Goal: Navigation & Orientation: Find specific page/section

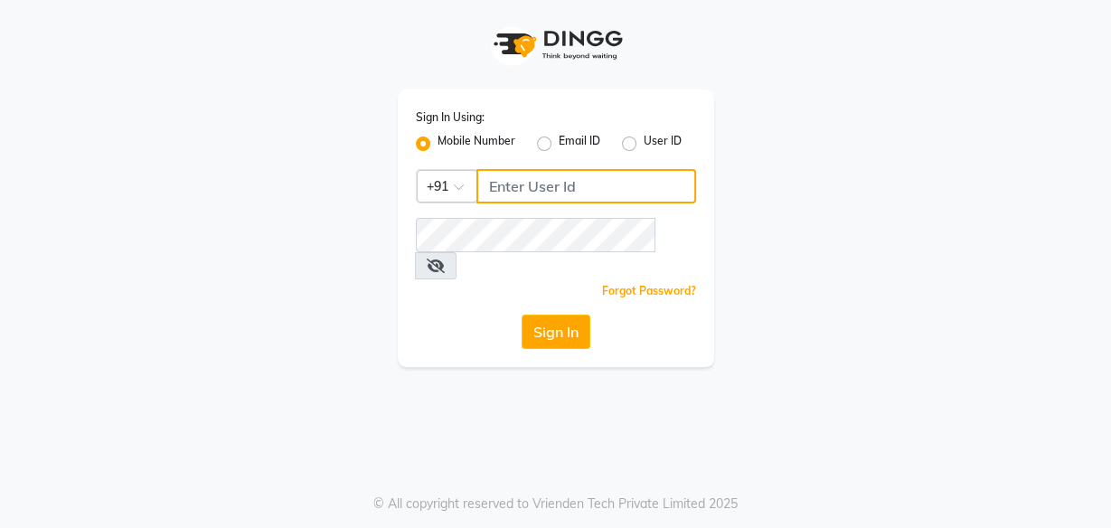
click at [559, 186] on input "Username" at bounding box center [586, 186] width 220 height 34
type input "9324069566"
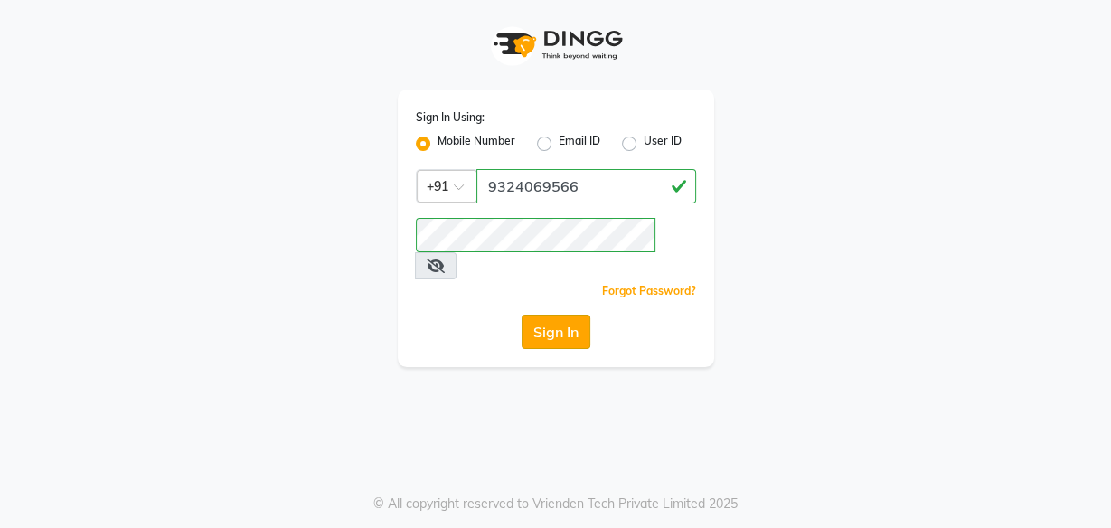
click at [557, 315] on button "Sign In" at bounding box center [556, 332] width 69 height 34
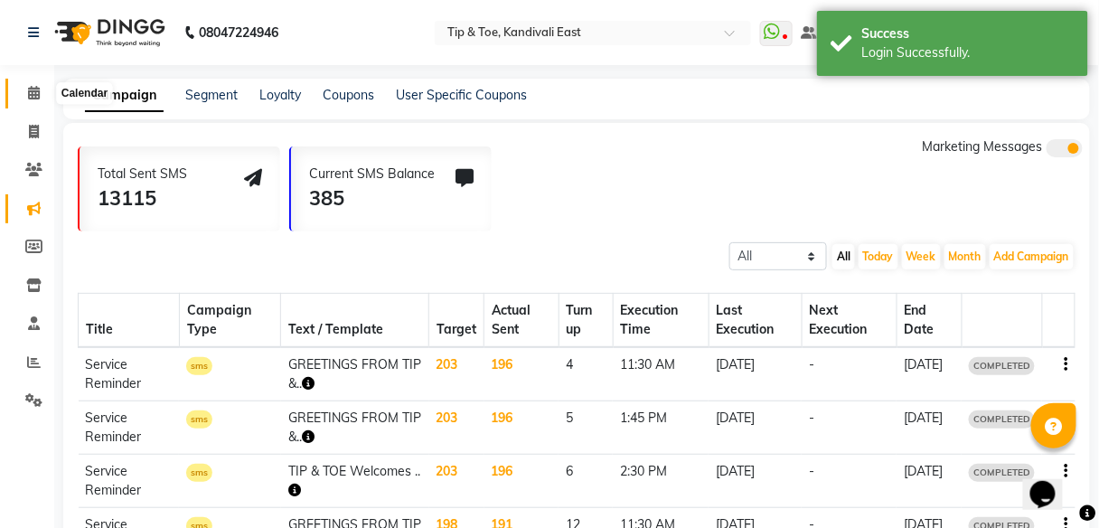
click at [36, 83] on span at bounding box center [34, 93] width 32 height 21
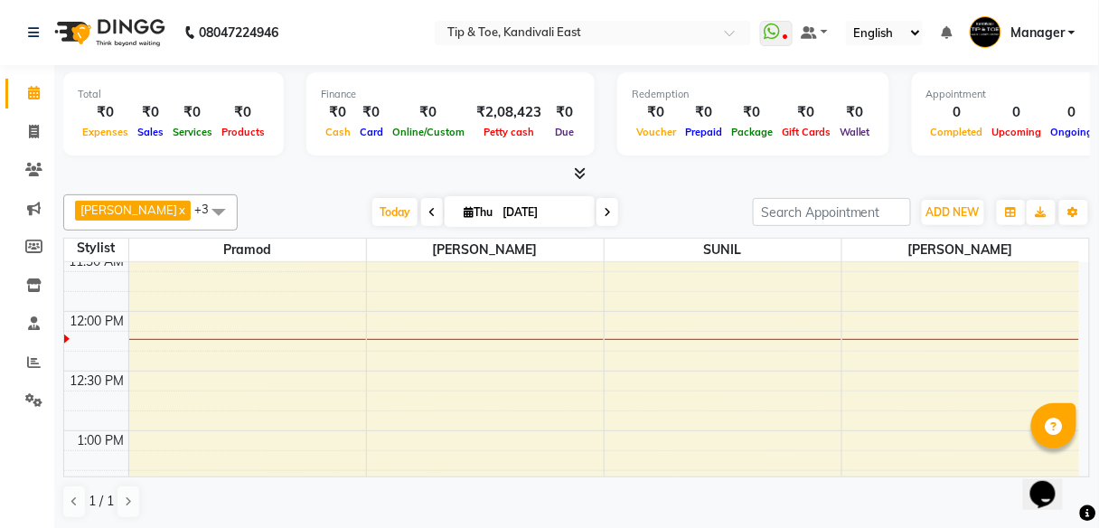
scroll to position [434, 0]
